Goal: Information Seeking & Learning: Understand process/instructions

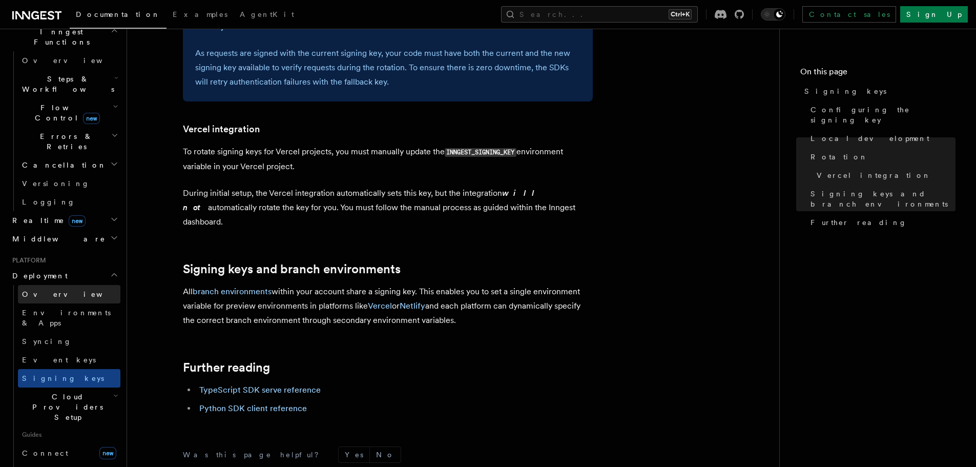
scroll to position [307, 0]
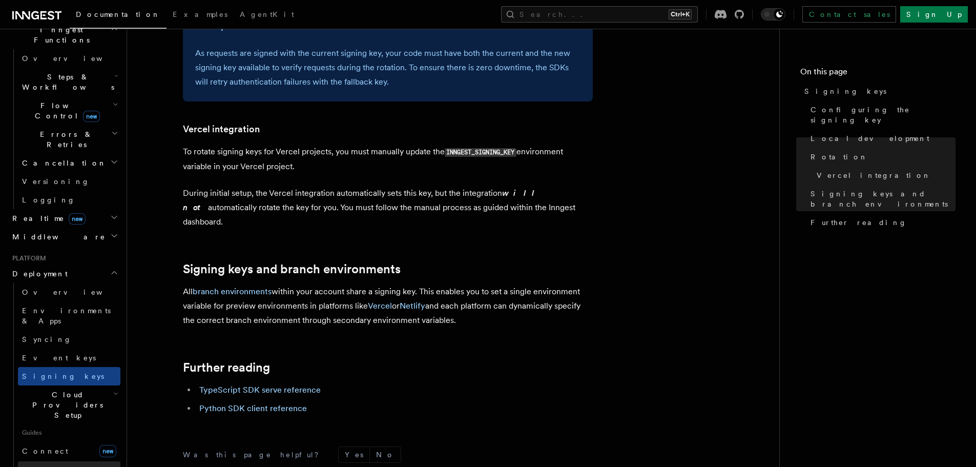
click at [65, 461] on link "Self hosting" at bounding box center [69, 470] width 102 height 18
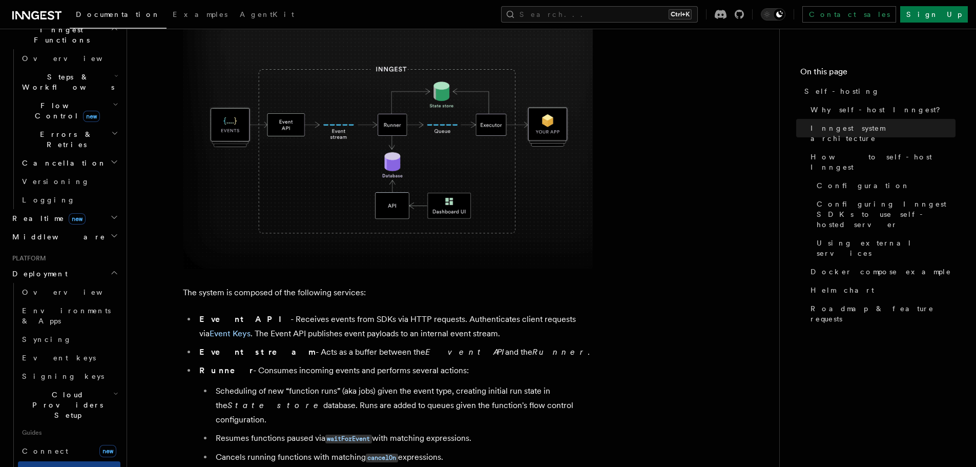
scroll to position [410, 0]
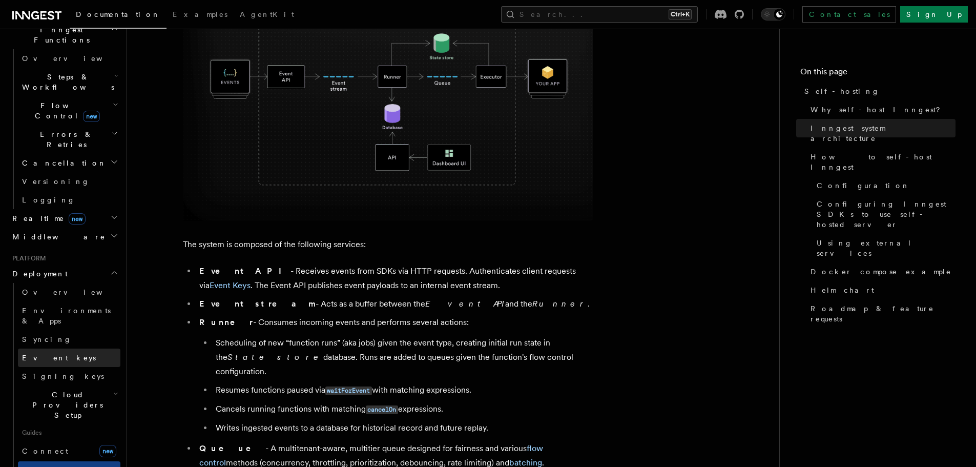
click at [49, 354] on span "Event keys" at bounding box center [59, 358] width 74 height 8
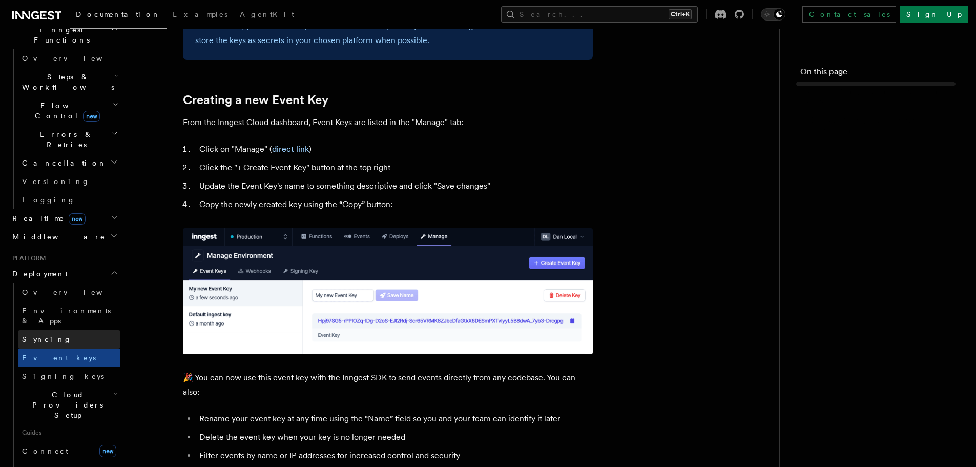
scroll to position [0, 0]
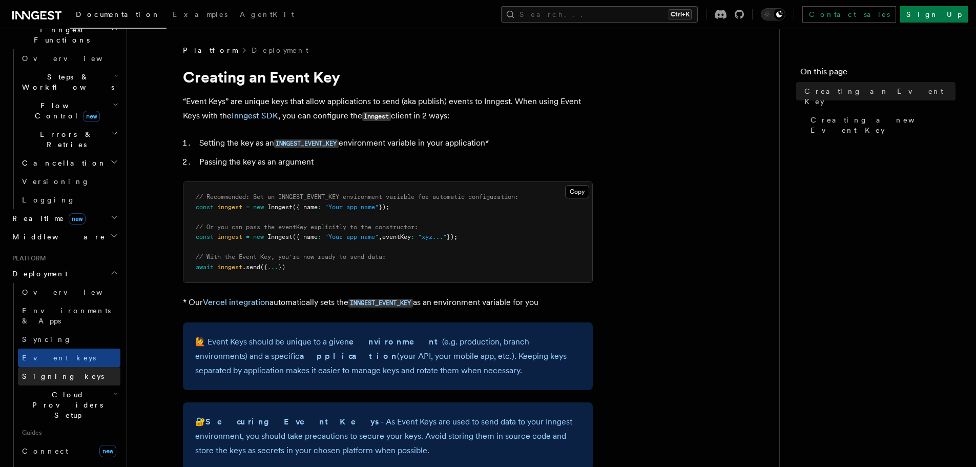
click at [52, 372] on span "Signing keys" at bounding box center [63, 376] width 82 height 8
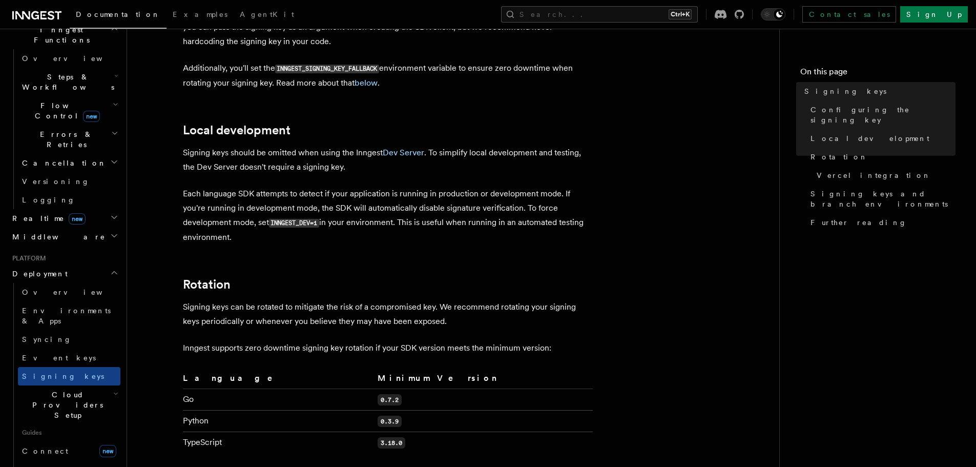
scroll to position [512, 0]
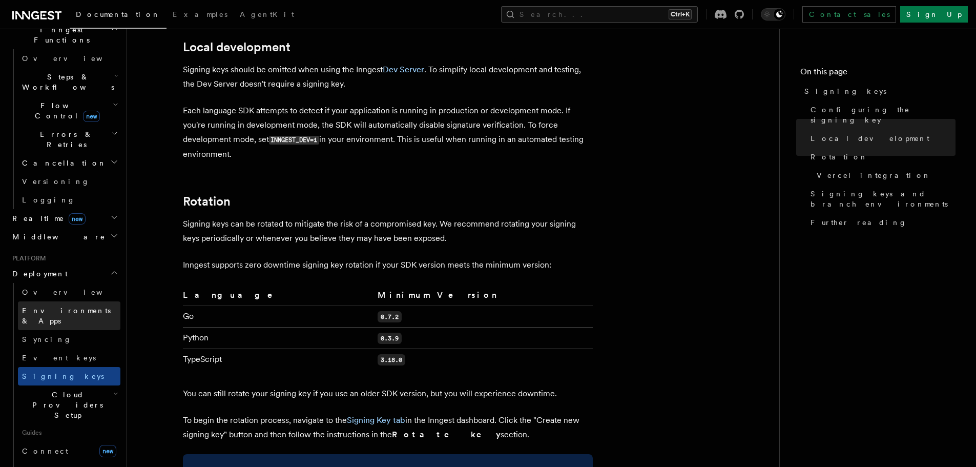
click at [62, 306] on span "Environments & Apps" at bounding box center [66, 315] width 89 height 18
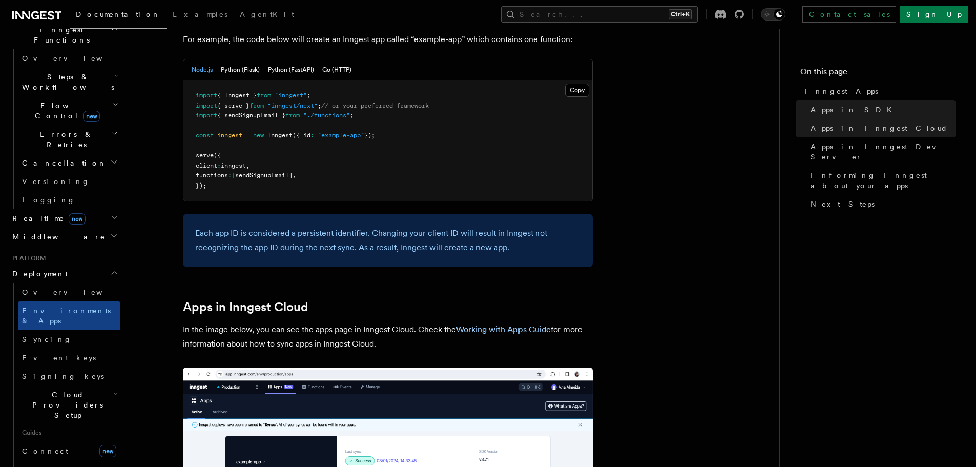
scroll to position [666, 0]
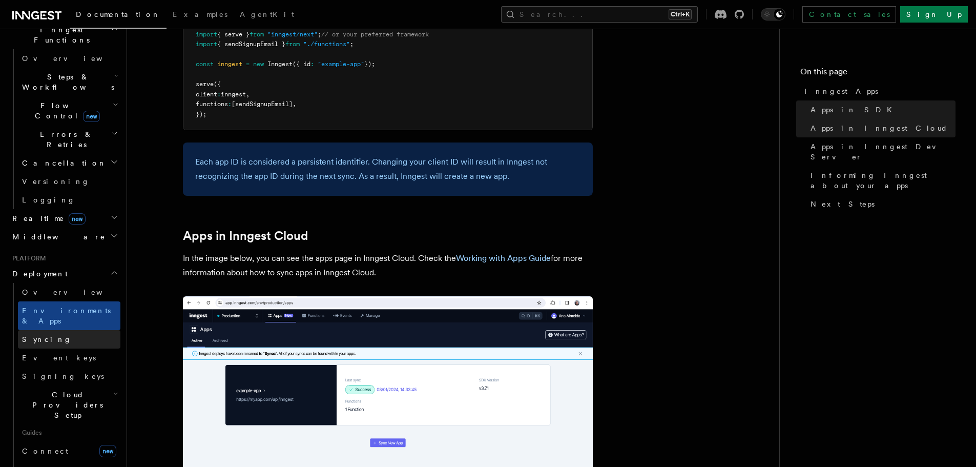
click at [42, 335] on span "Syncing" at bounding box center [47, 339] width 50 height 8
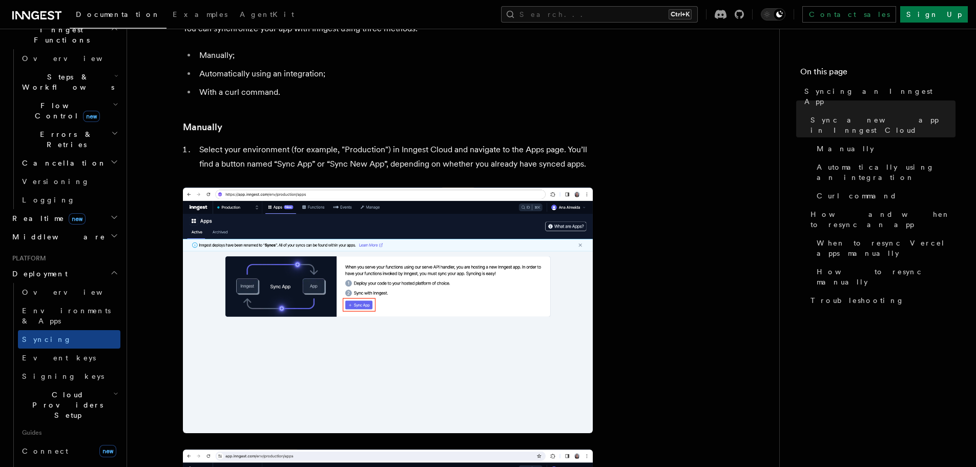
scroll to position [154, 0]
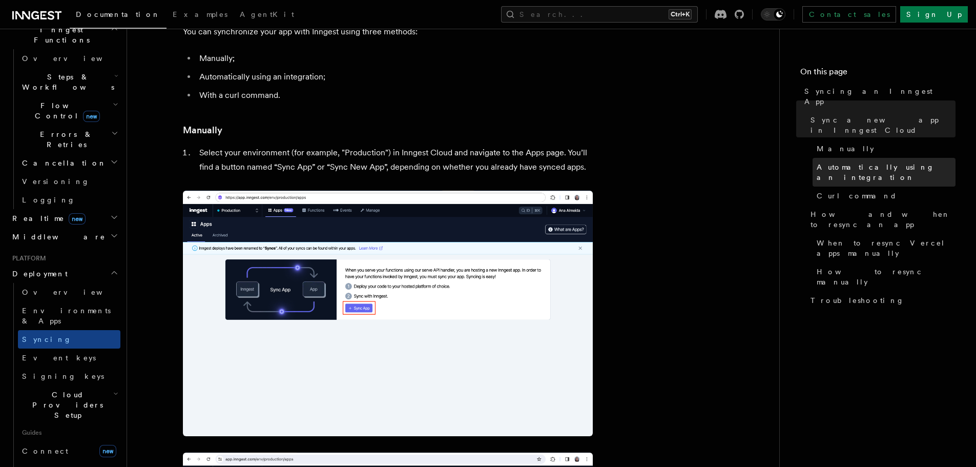
click at [836, 162] on span "Automatically using an integration" at bounding box center [886, 172] width 139 height 20
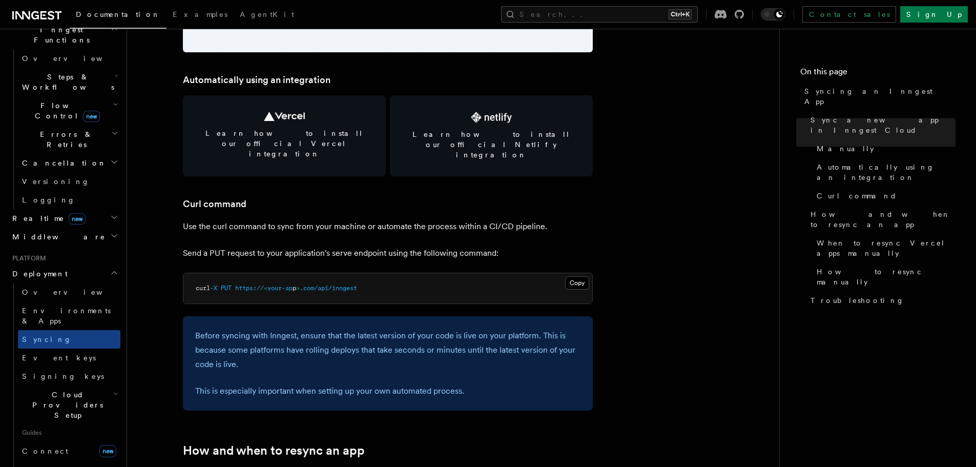
scroll to position [1423, 0]
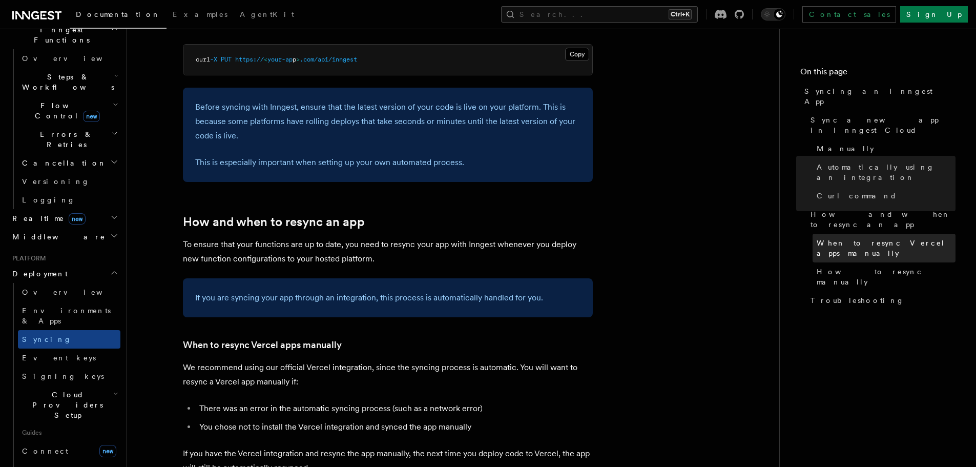
click at [874, 238] on span "When to resync Vercel apps manually" at bounding box center [886, 248] width 139 height 20
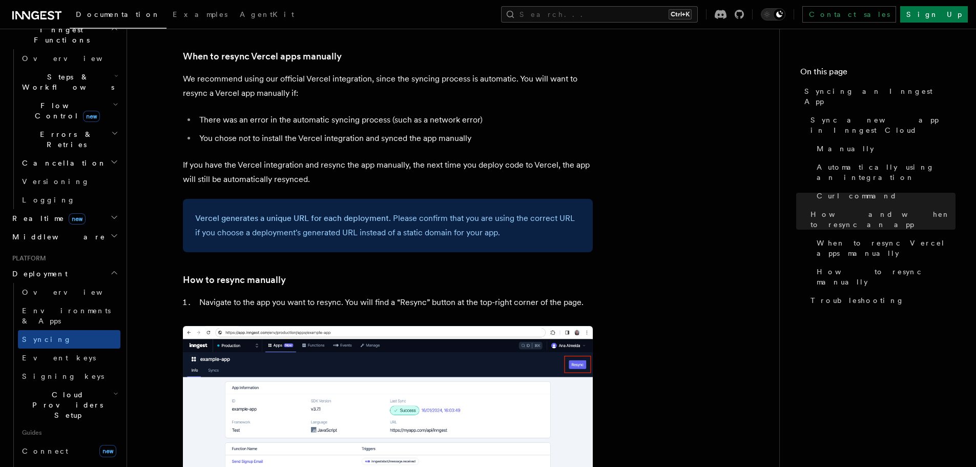
scroll to position [1896, 0]
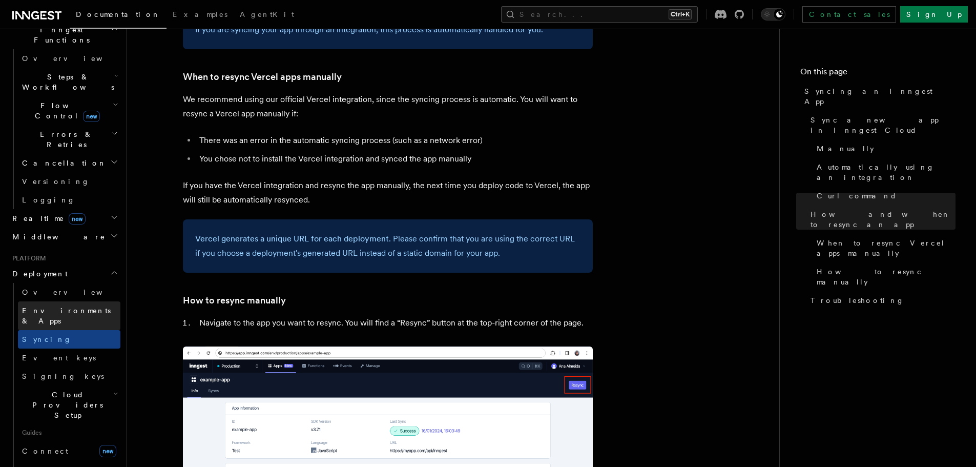
click at [42, 306] on span "Environments & Apps" at bounding box center [66, 315] width 89 height 18
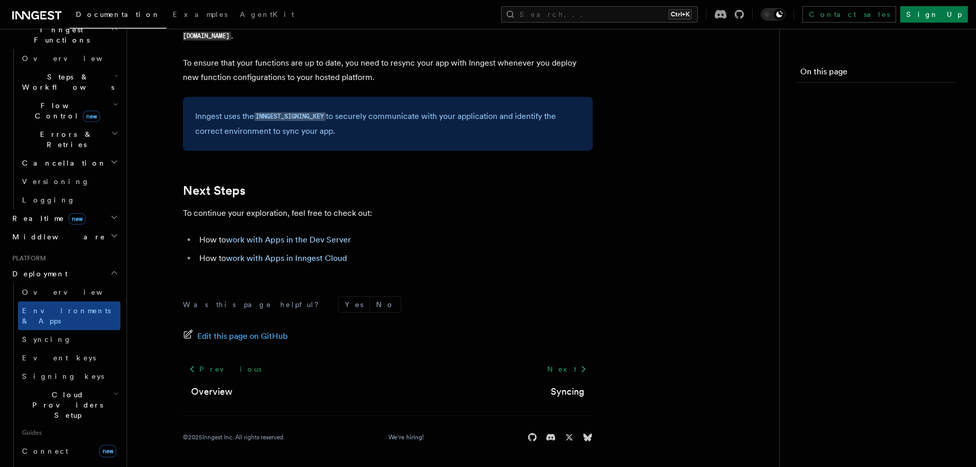
scroll to position [0, 0]
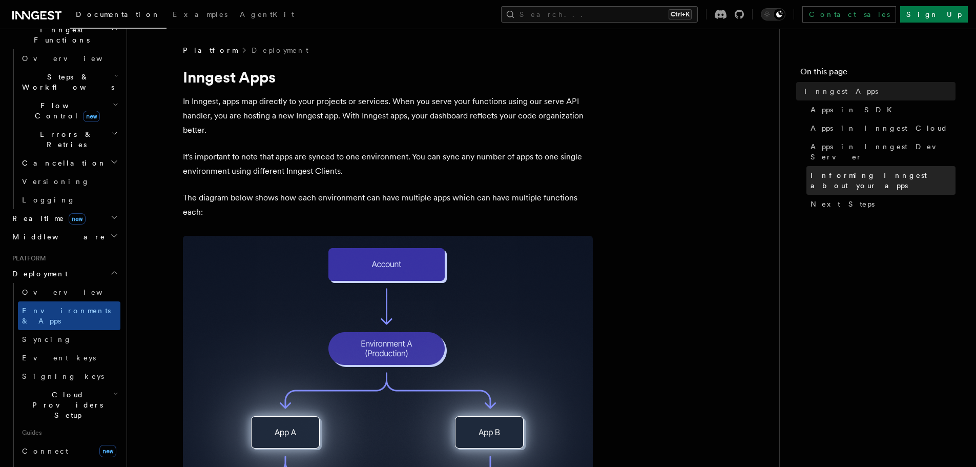
click at [823, 170] on span "Informing Inngest about your apps" at bounding box center [883, 180] width 145 height 20
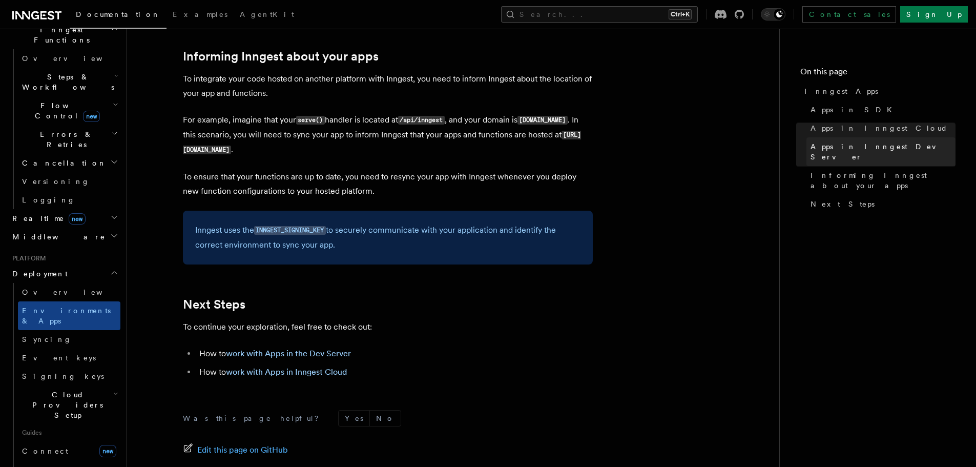
click at [830, 149] on span "Apps in Inngest Dev Server" at bounding box center [883, 151] width 145 height 20
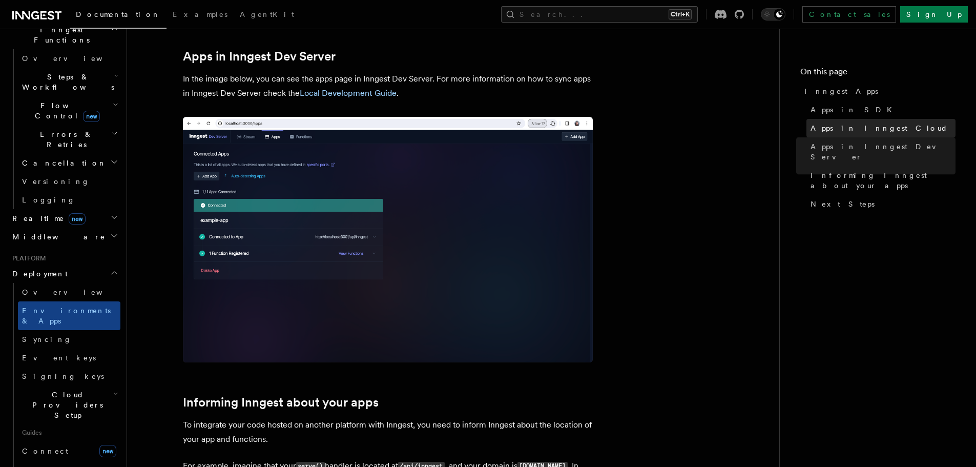
click at [832, 133] on link "Apps in Inngest Cloud" at bounding box center [881, 128] width 149 height 18
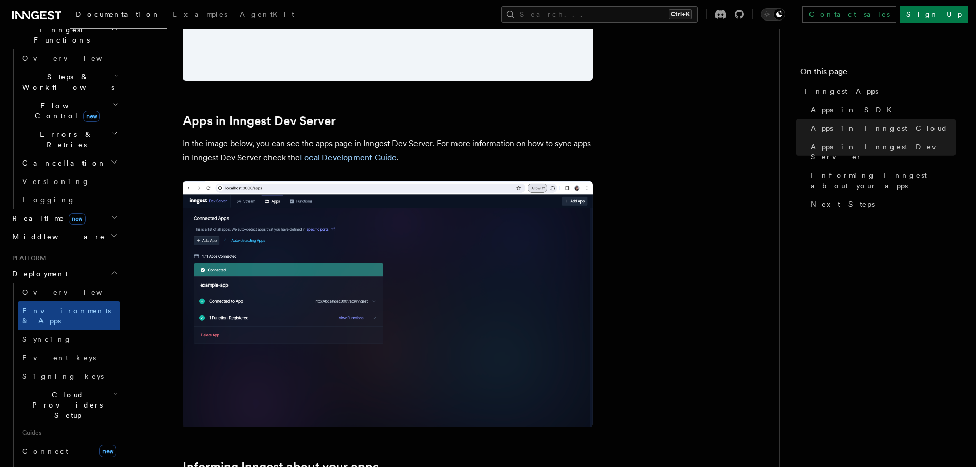
scroll to position [1153, 0]
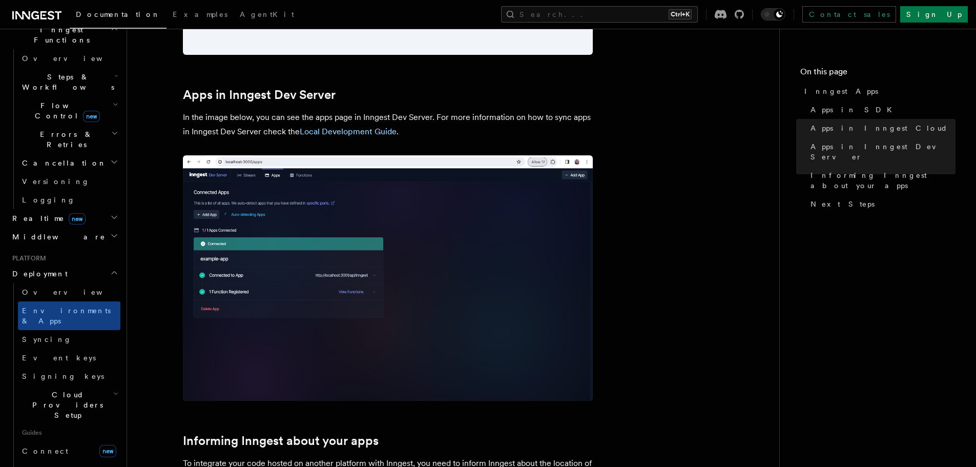
click at [48, 385] on h2 "Cloud Providers Setup" at bounding box center [69, 404] width 102 height 39
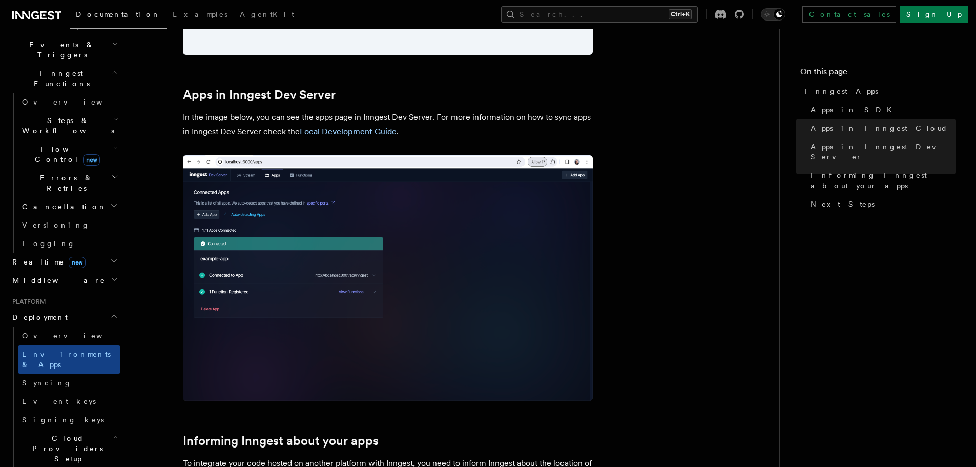
scroll to position [256, 0]
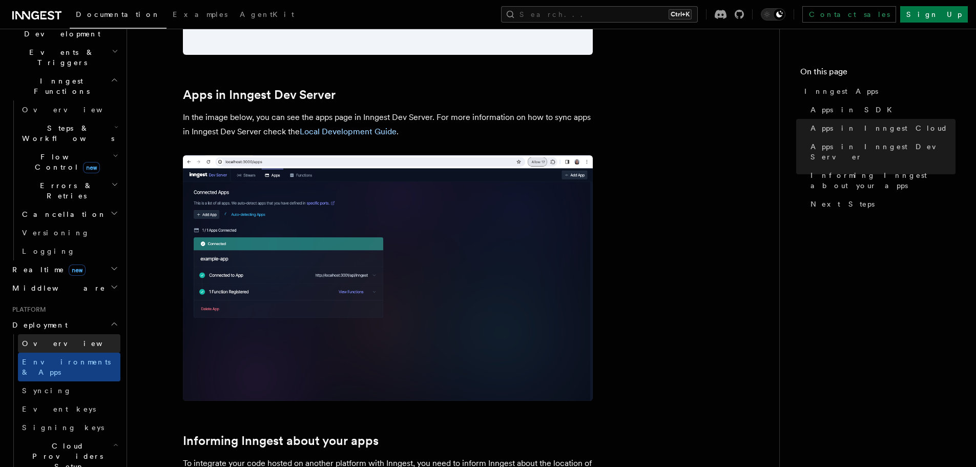
click at [63, 334] on link "Overview" at bounding box center [69, 343] width 102 height 18
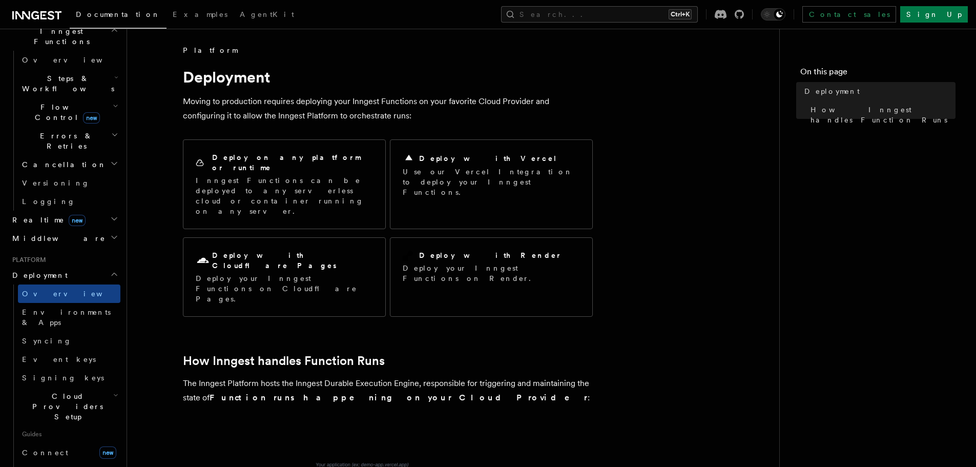
scroll to position [307, 0]
click at [57, 441] on link "Connect new" at bounding box center [69, 451] width 102 height 20
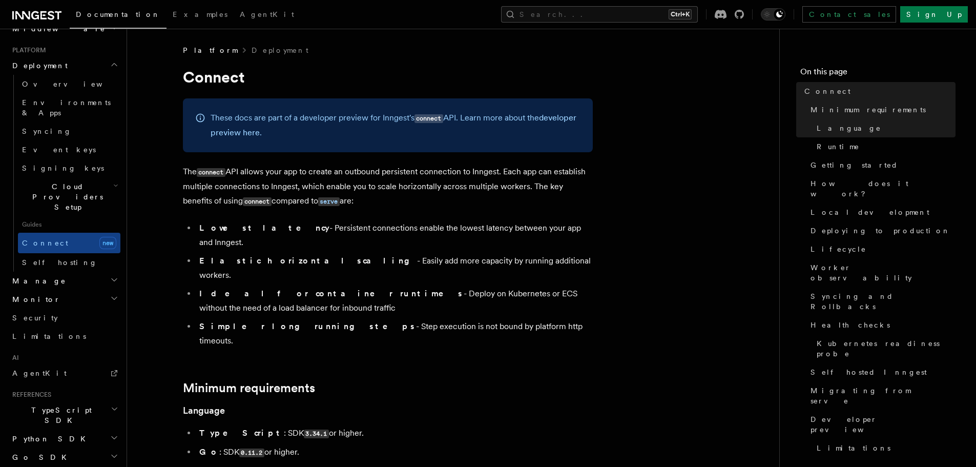
scroll to position [519, 0]
click at [111, 401] on icon "button" at bounding box center [115, 405] width 8 height 8
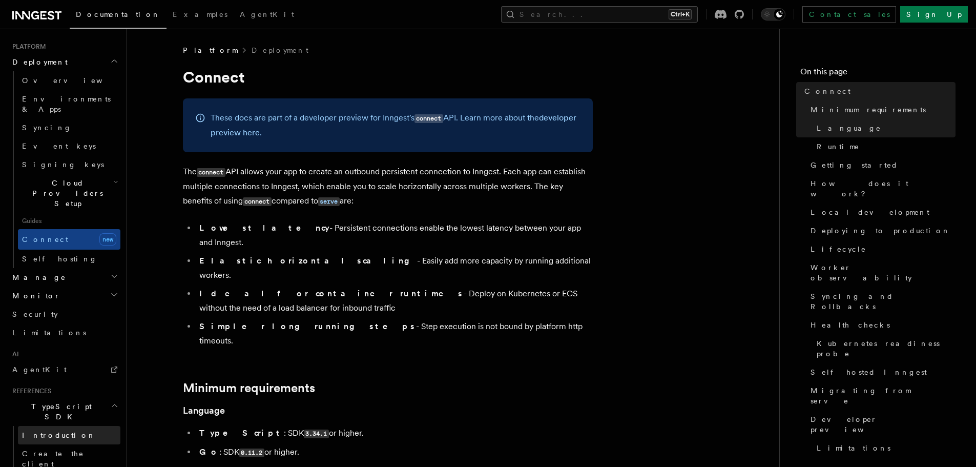
click at [60, 426] on link "Introduction" at bounding box center [69, 435] width 102 height 18
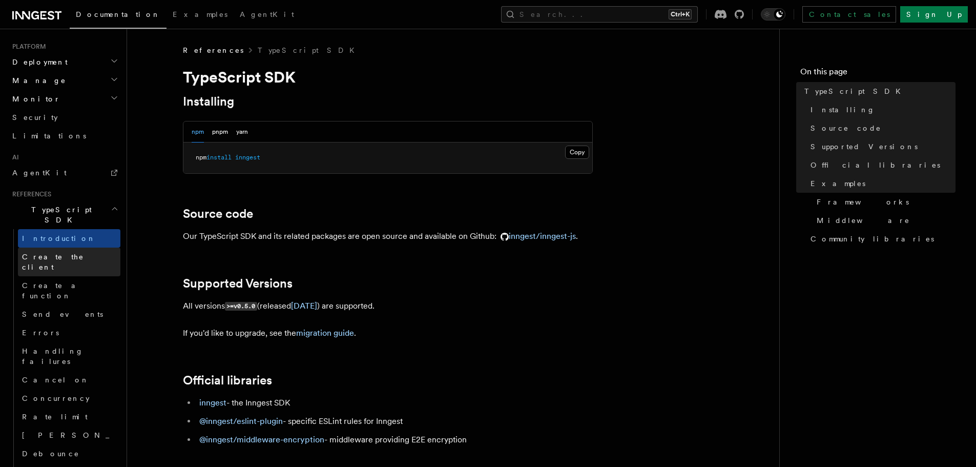
click at [45, 247] on link "Create the client" at bounding box center [69, 261] width 102 height 29
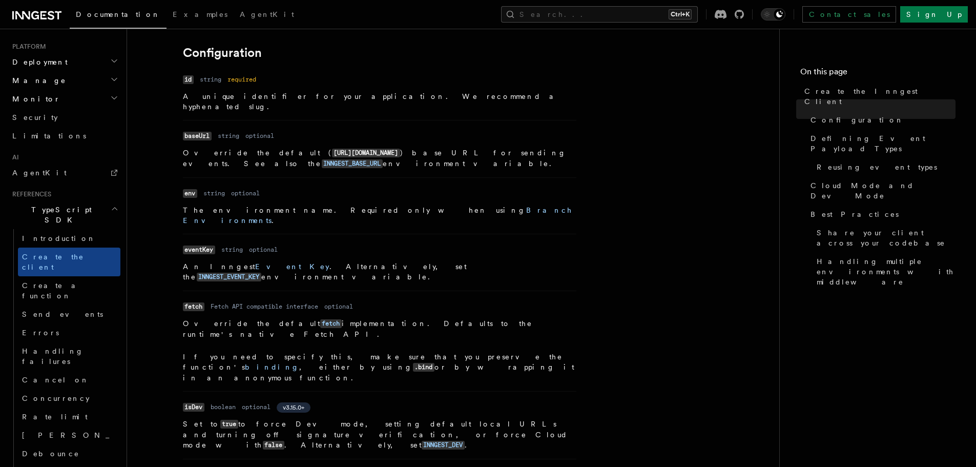
scroll to position [205, 0]
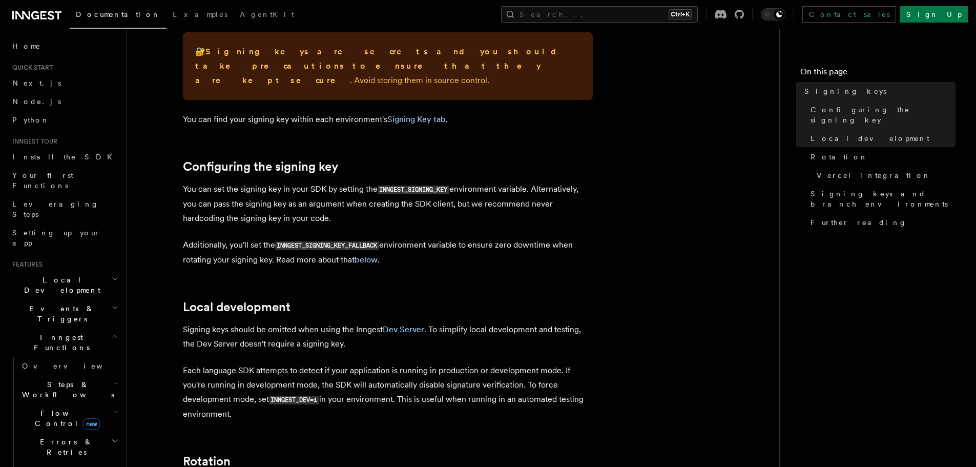
scroll to position [256, 0]
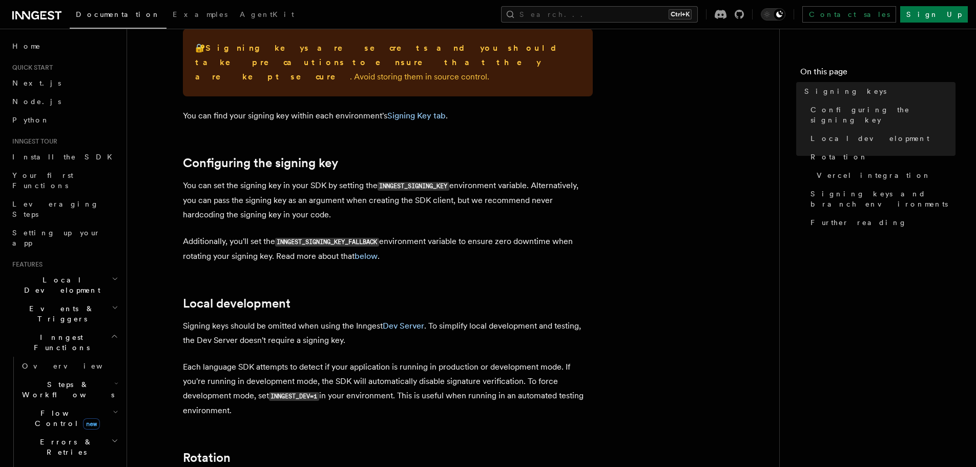
click at [330, 234] on p "Additionally, you'll set the INNGEST_SIGNING_KEY_FALLBACK environment variable …" at bounding box center [388, 248] width 410 height 29
click at [329, 238] on code "INNGEST_SIGNING_KEY_FALLBACK" at bounding box center [327, 242] width 104 height 9
drag, startPoint x: 280, startPoint y: 228, endPoint x: 383, endPoint y: 226, distance: 103.0
click at [379, 238] on code "INNGEST_SIGNING_KEY_FALLBACK" at bounding box center [327, 242] width 104 height 9
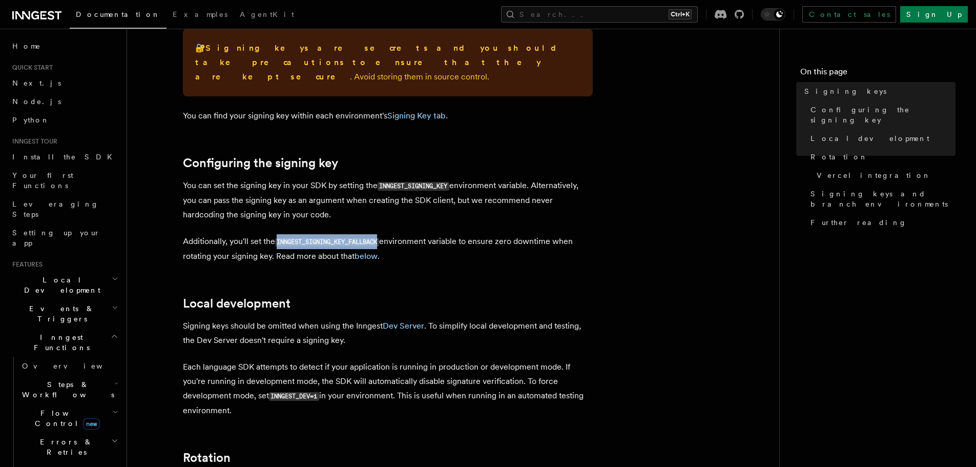
copy code "INNGEST_SIGNING_KEY_FALLBACK"
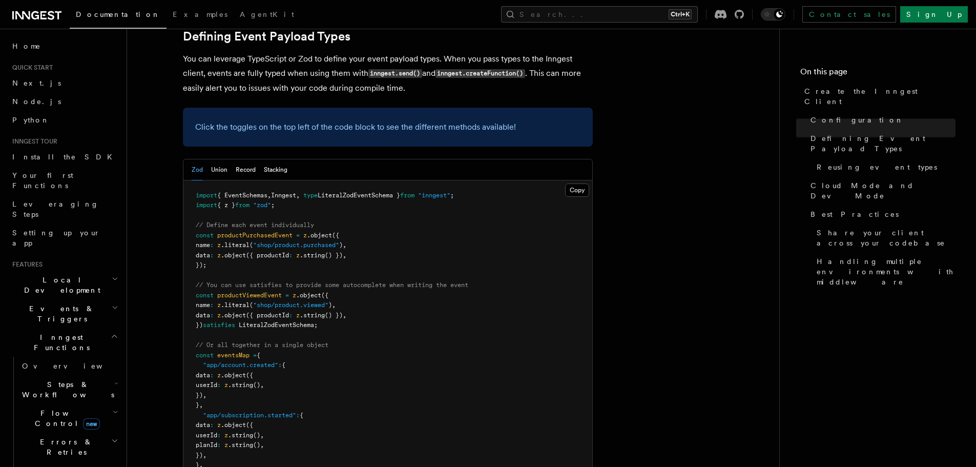
scroll to position [937, 0]
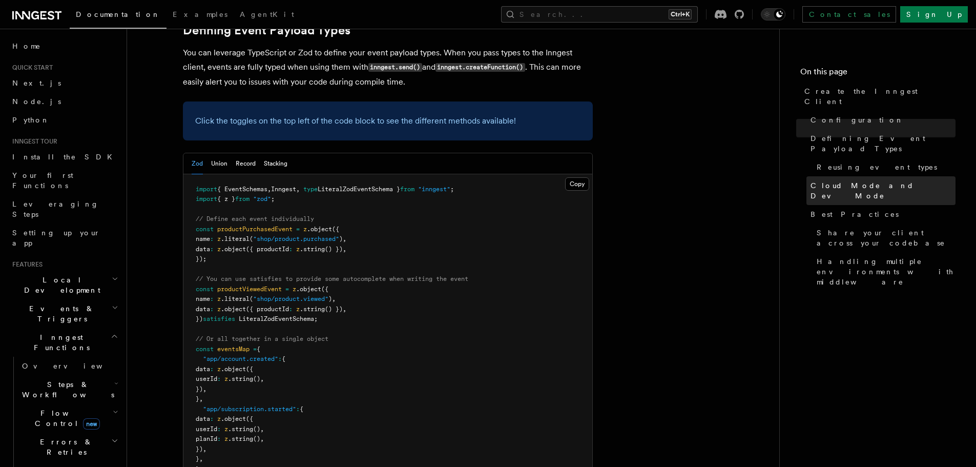
click at [812, 180] on span "Cloud Mode and Dev Mode" at bounding box center [883, 190] width 145 height 20
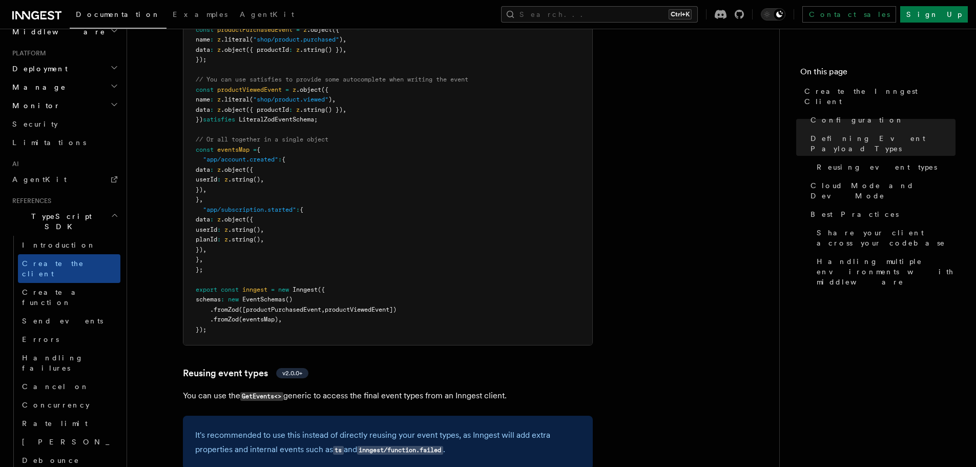
scroll to position [1043, 0]
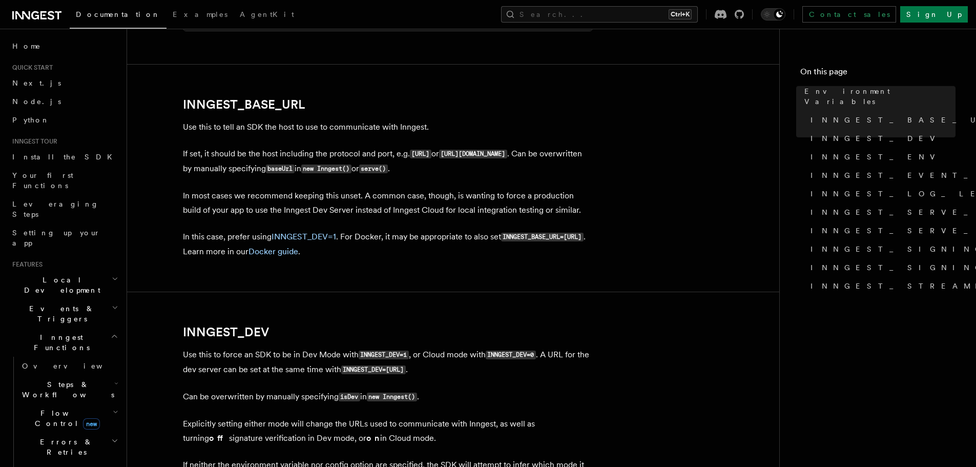
scroll to position [489, 0]
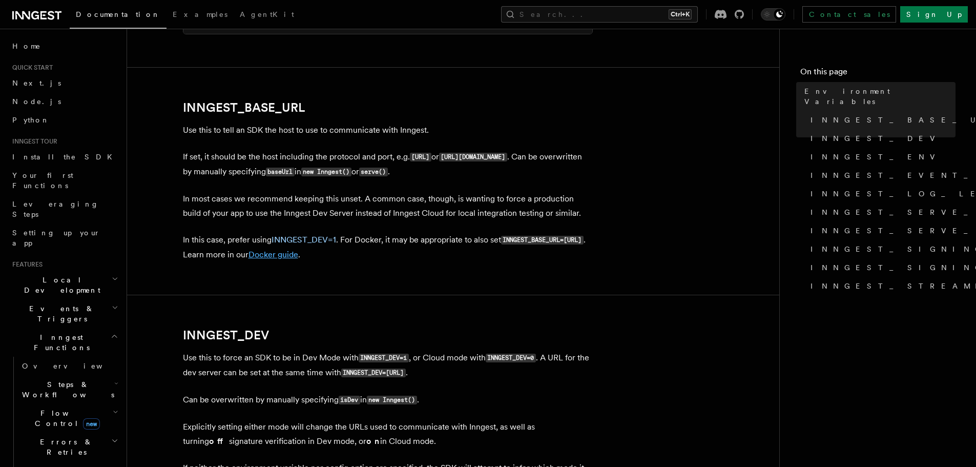
click at [298, 250] on link "Docker guide" at bounding box center [274, 255] width 50 height 10
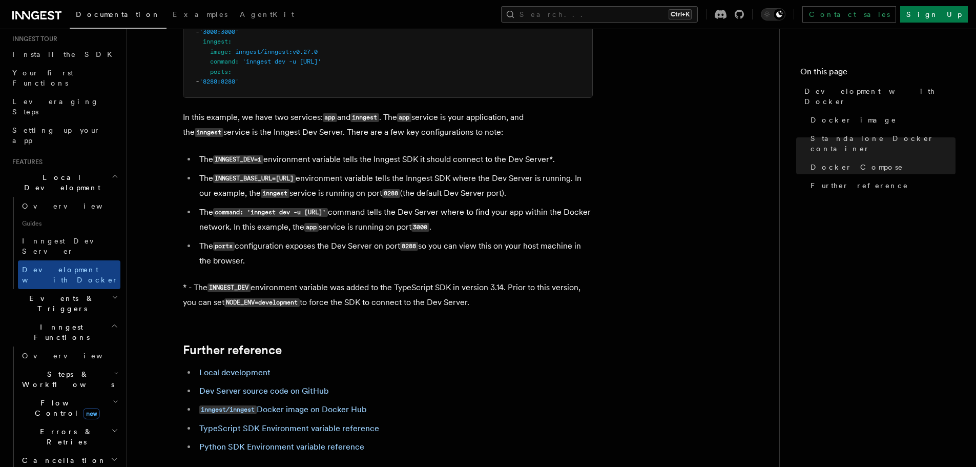
scroll to position [871, 0]
